Goal: Information Seeking & Learning: Learn about a topic

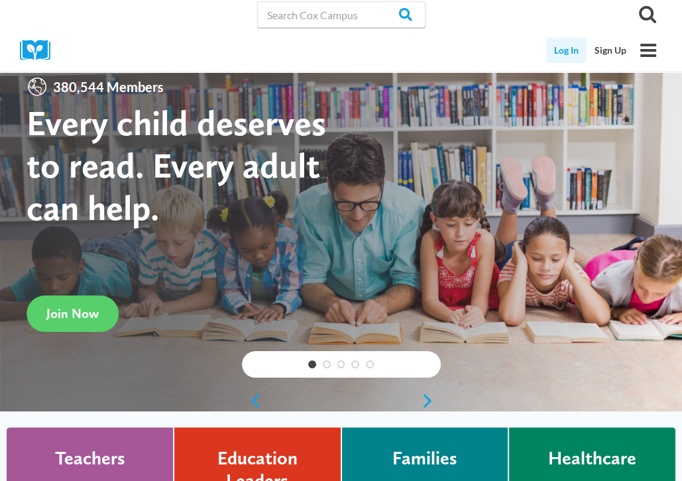
click at [570, 48] on link "Log In" at bounding box center [566, 50] width 40 height 25
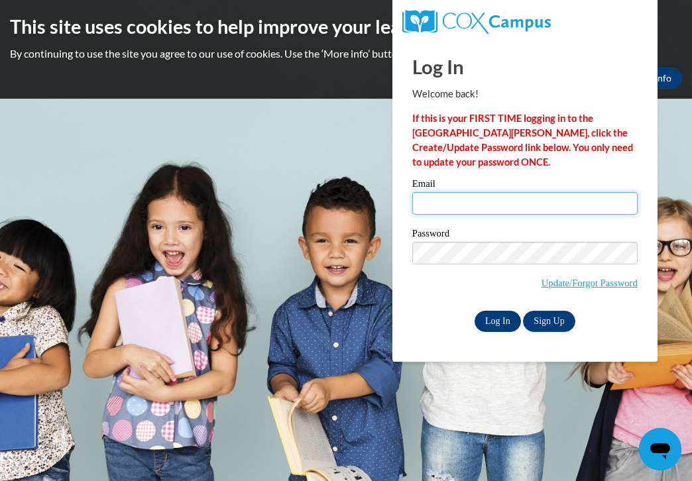
type input "erlord@gmail.com"
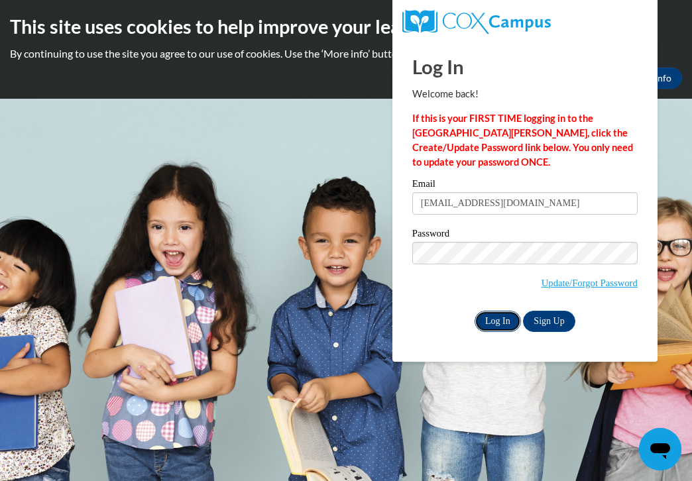
click at [501, 321] on input "Log In" at bounding box center [497, 321] width 46 height 21
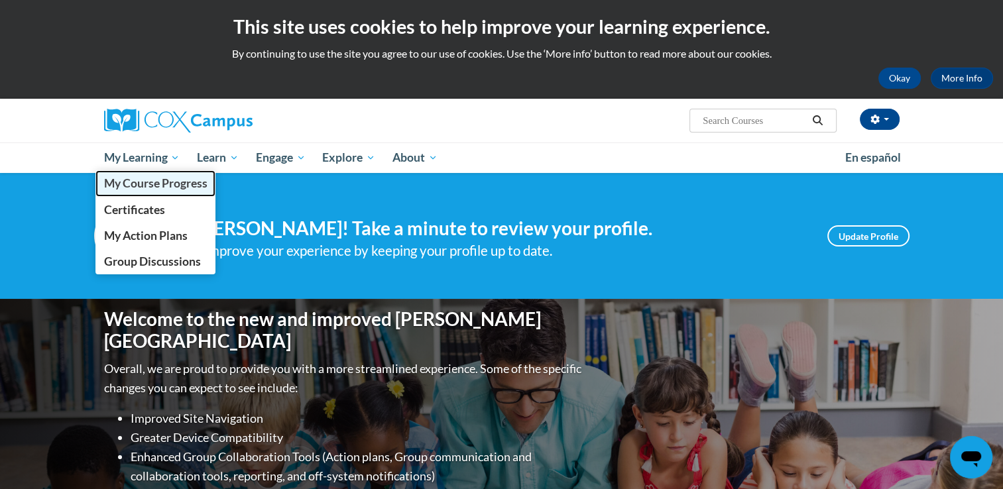
click at [160, 181] on span "My Course Progress" at bounding box center [154, 183] width 103 height 14
click at [166, 182] on span "My Course Progress" at bounding box center [154, 183] width 103 height 14
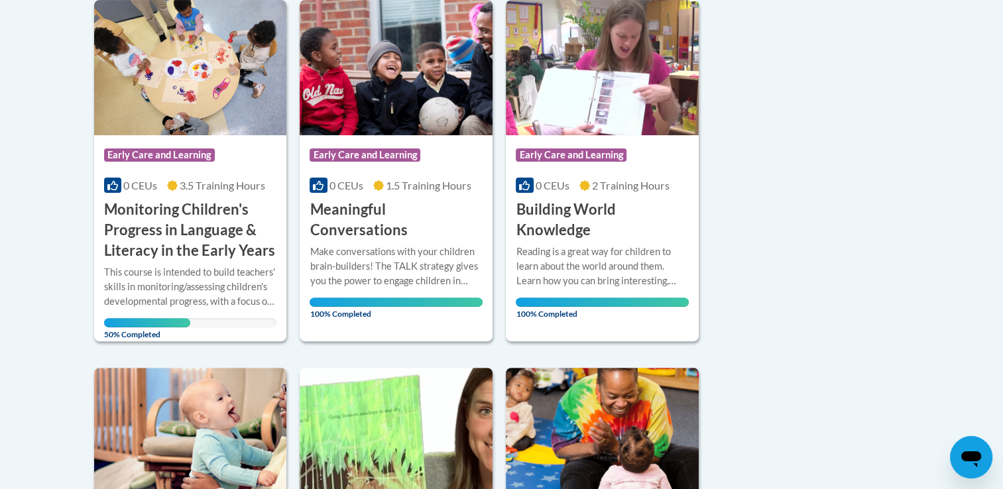
scroll to position [356, 0]
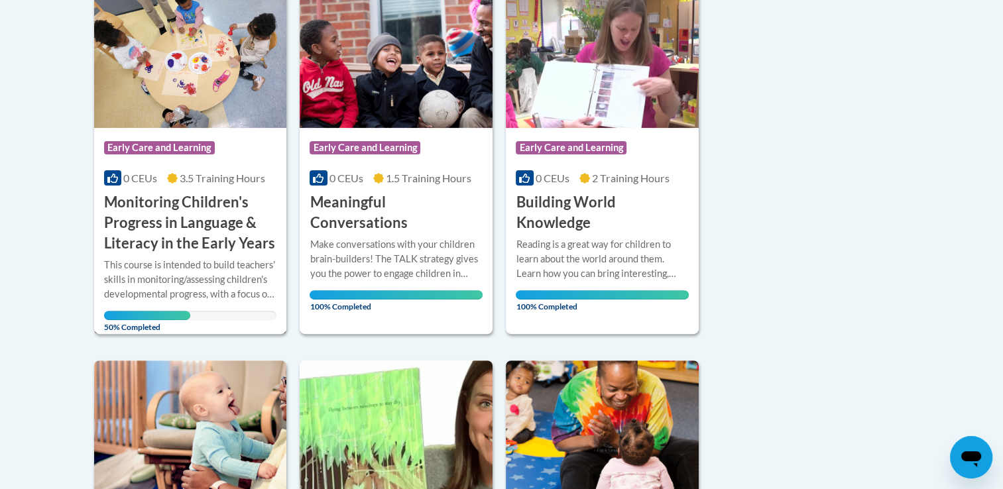
click at [224, 78] on img at bounding box center [190, 60] width 193 height 135
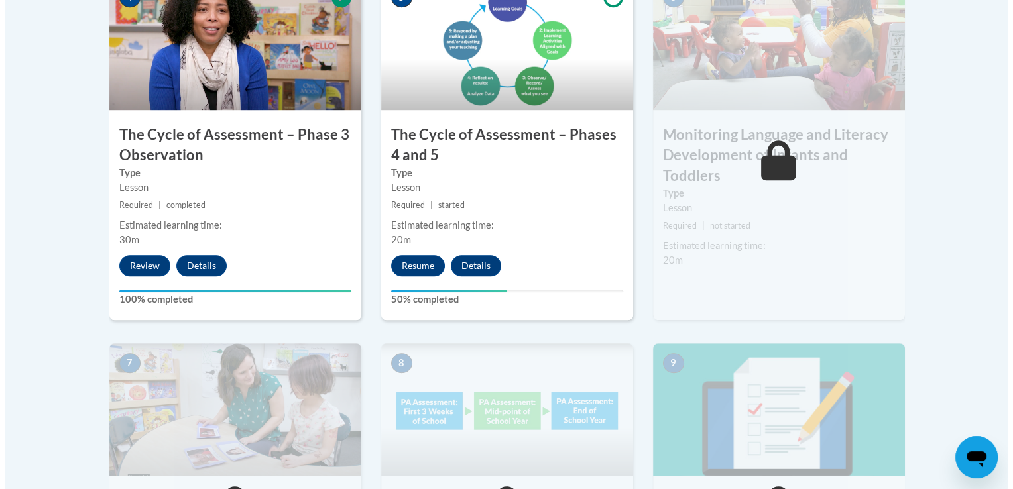
scroll to position [867, 0]
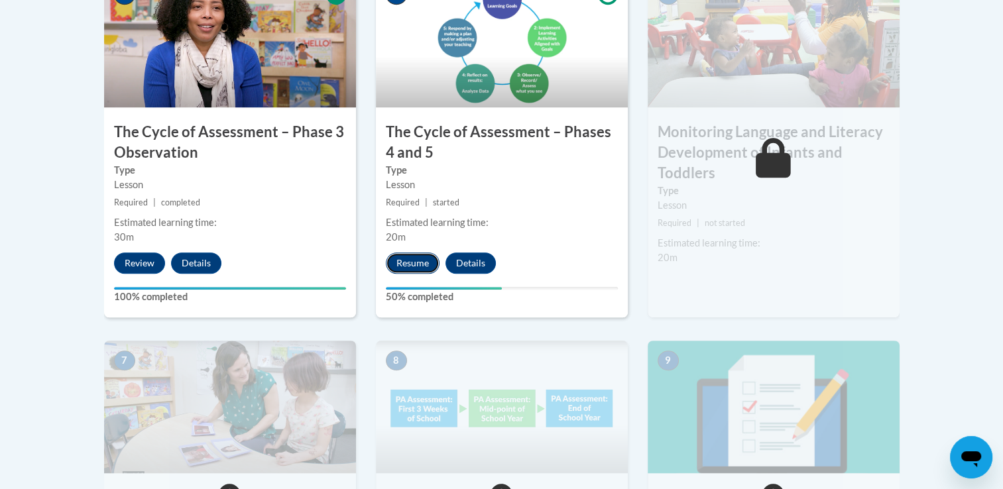
click at [413, 261] on button "Resume" at bounding box center [413, 262] width 54 height 21
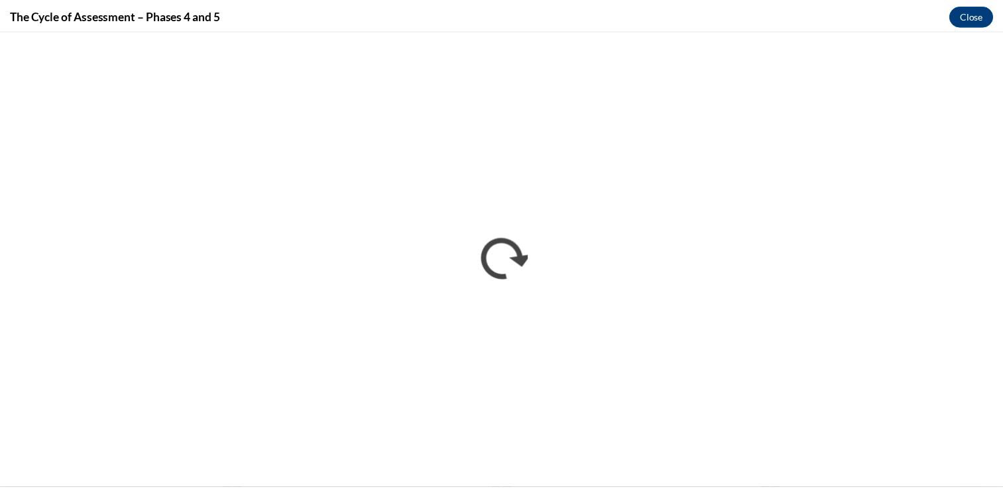
scroll to position [0, 0]
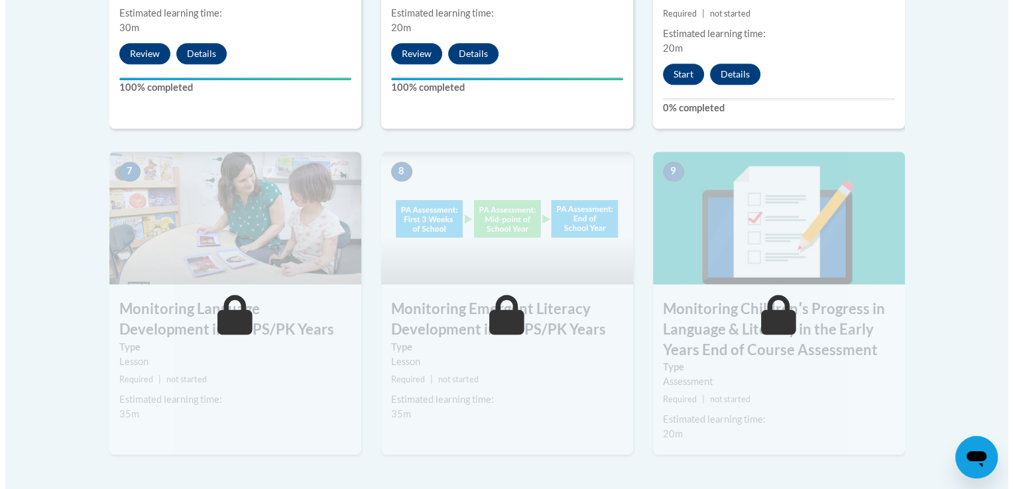
scroll to position [1070, 0]
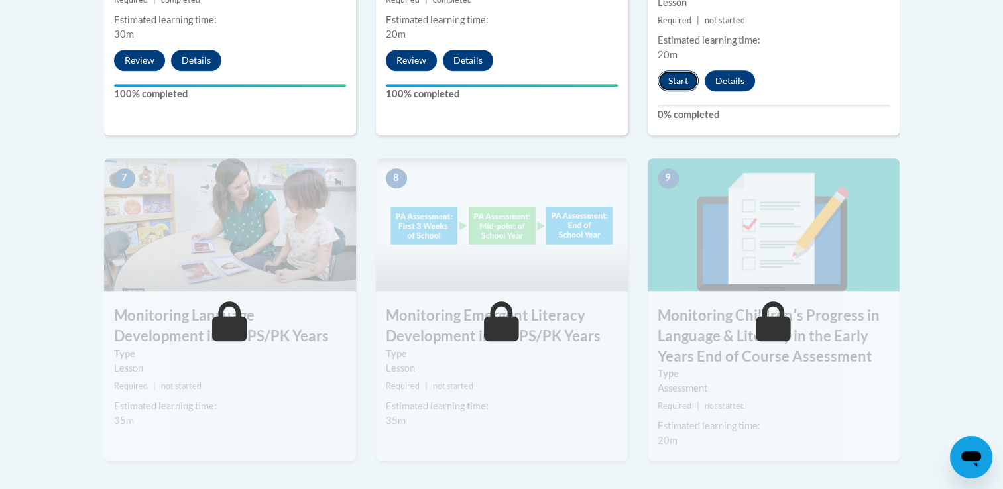
click at [679, 83] on button "Start" at bounding box center [677, 80] width 41 height 21
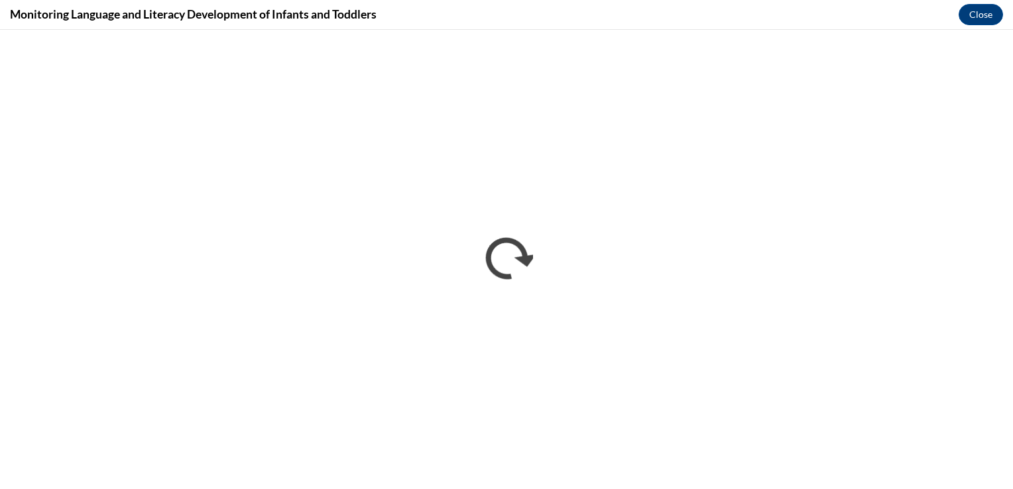
scroll to position [0, 0]
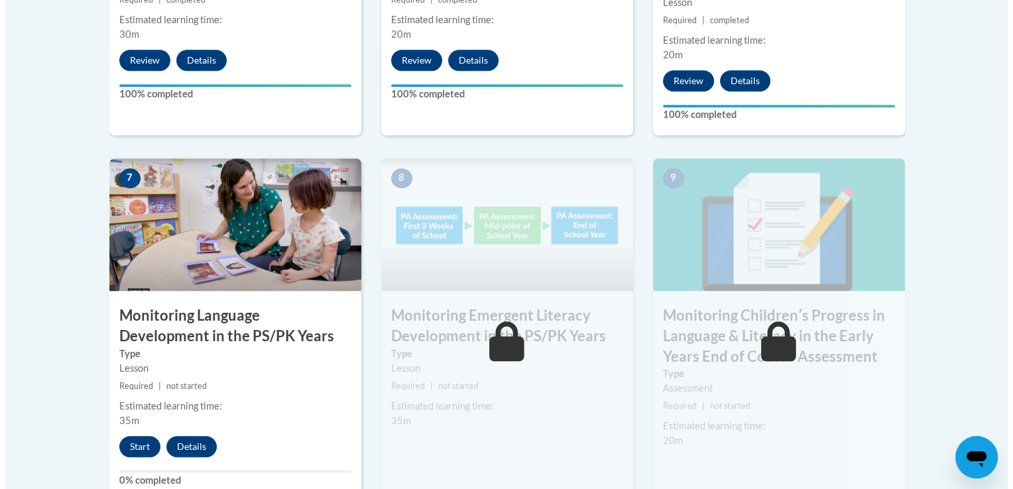
scroll to position [1094, 0]
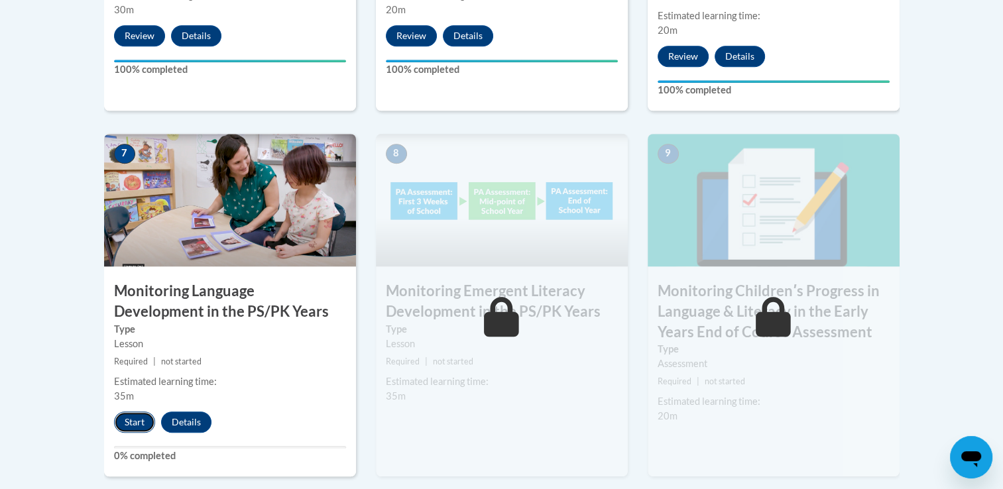
click at [139, 419] on button "Start" at bounding box center [134, 422] width 41 height 21
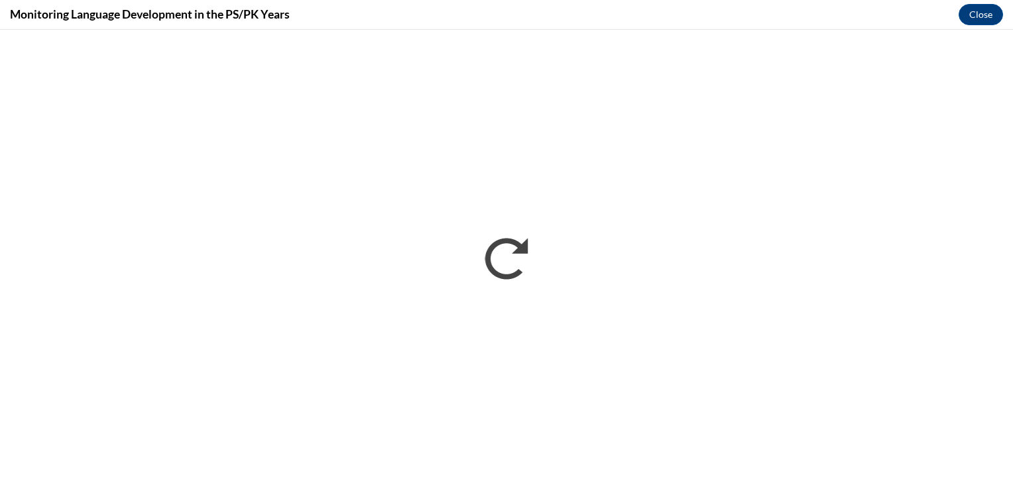
scroll to position [0, 0]
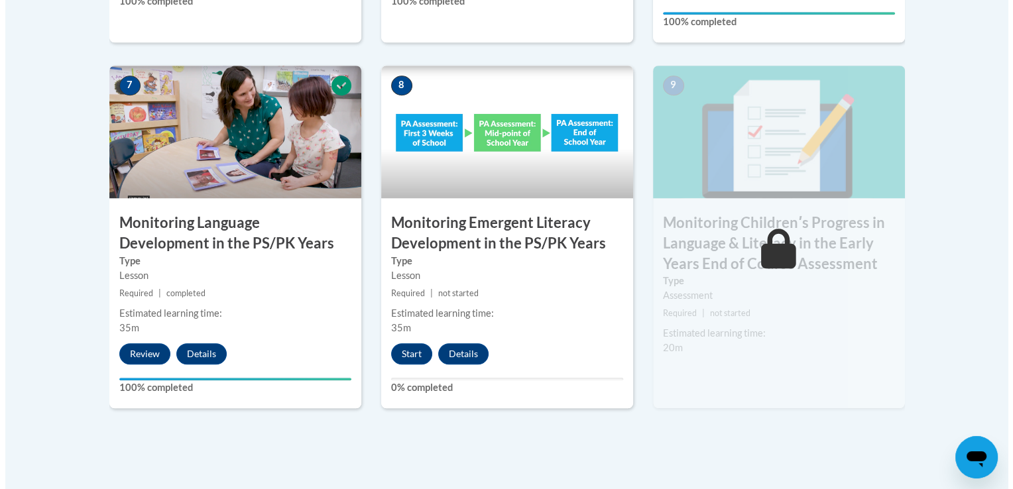
scroll to position [1160, 0]
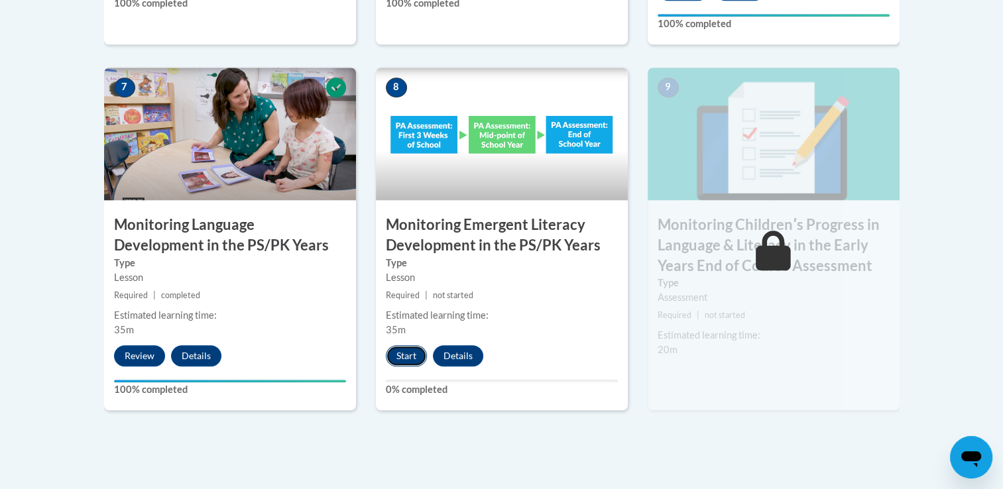
click at [412, 356] on button "Start" at bounding box center [406, 355] width 41 height 21
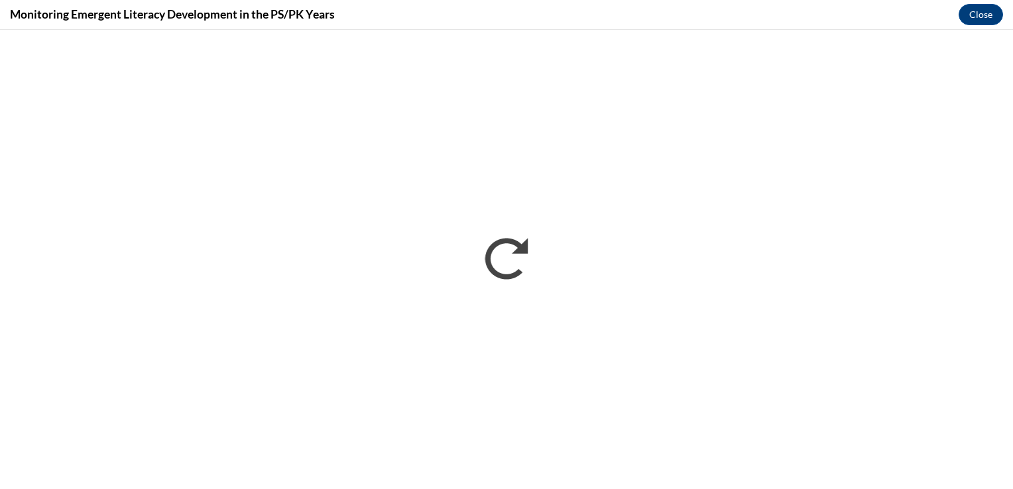
scroll to position [0, 0]
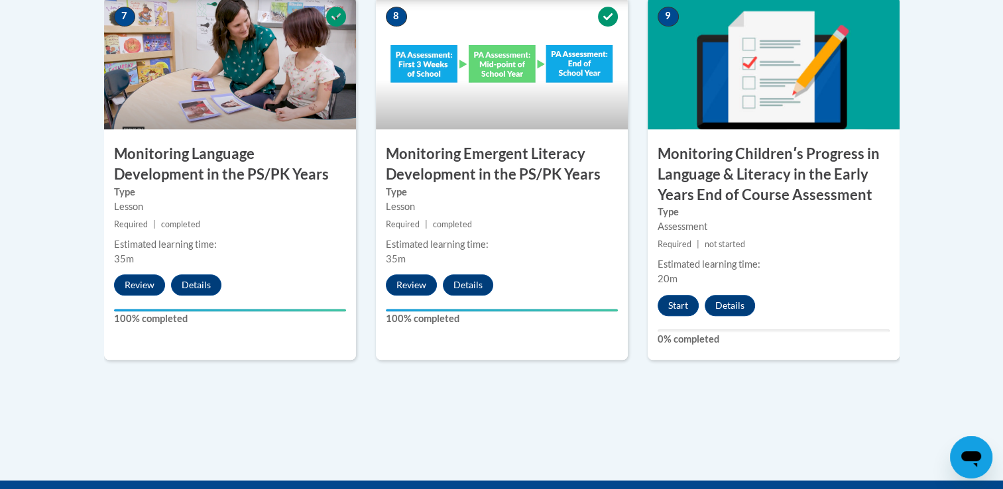
scroll to position [1267, 0]
